Goal: Task Accomplishment & Management: Manage account settings

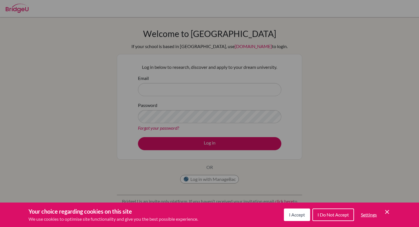
click at [385, 210] on icon "Cookie Control Close Icon" at bounding box center [386, 212] width 7 height 7
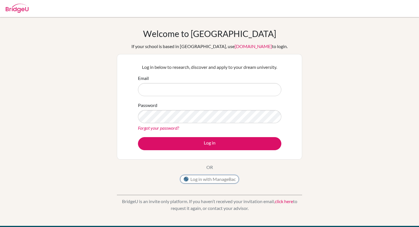
click at [209, 178] on button "Log in with ManageBac" at bounding box center [209, 179] width 59 height 9
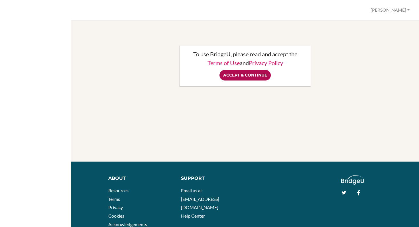
click at [248, 72] on input "Accept & Continue" at bounding box center [244, 75] width 51 height 11
click at [240, 79] on input "Accept & Continue" at bounding box center [244, 75] width 51 height 11
